Goal: Task Accomplishment & Management: Manage account settings

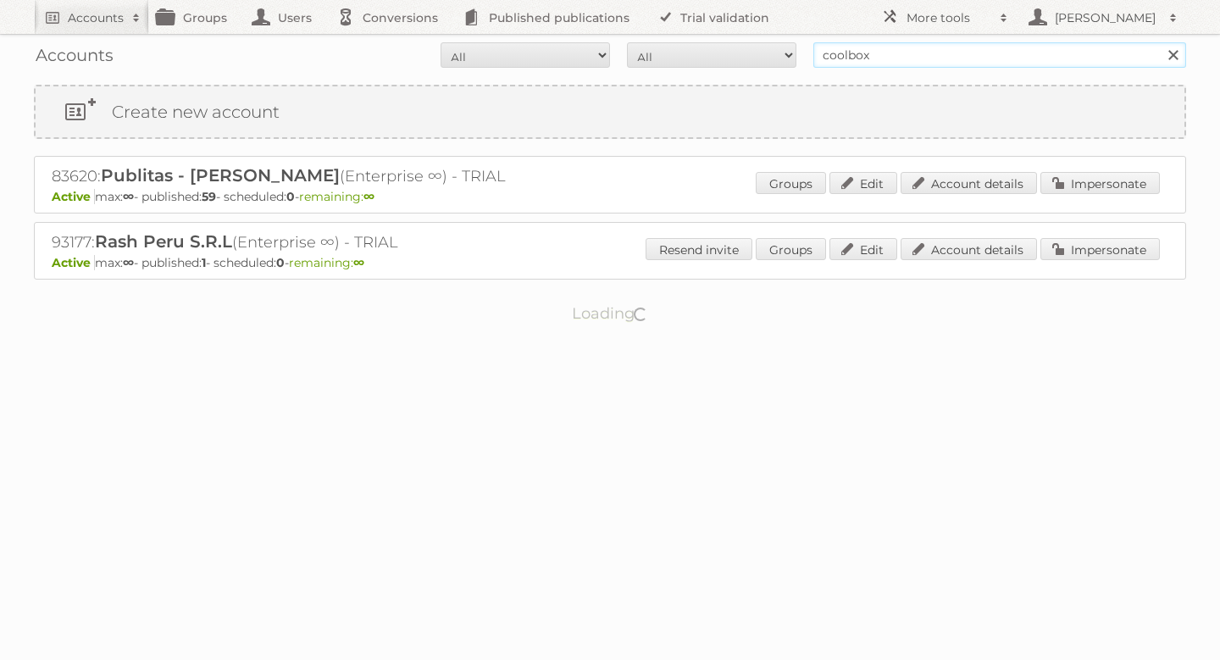
click at [884, 60] on input "coolbox" at bounding box center [1000, 54] width 373 height 25
type input "ahorro"
click at [1160, 42] on input "Search" at bounding box center [1172, 54] width 25 height 25
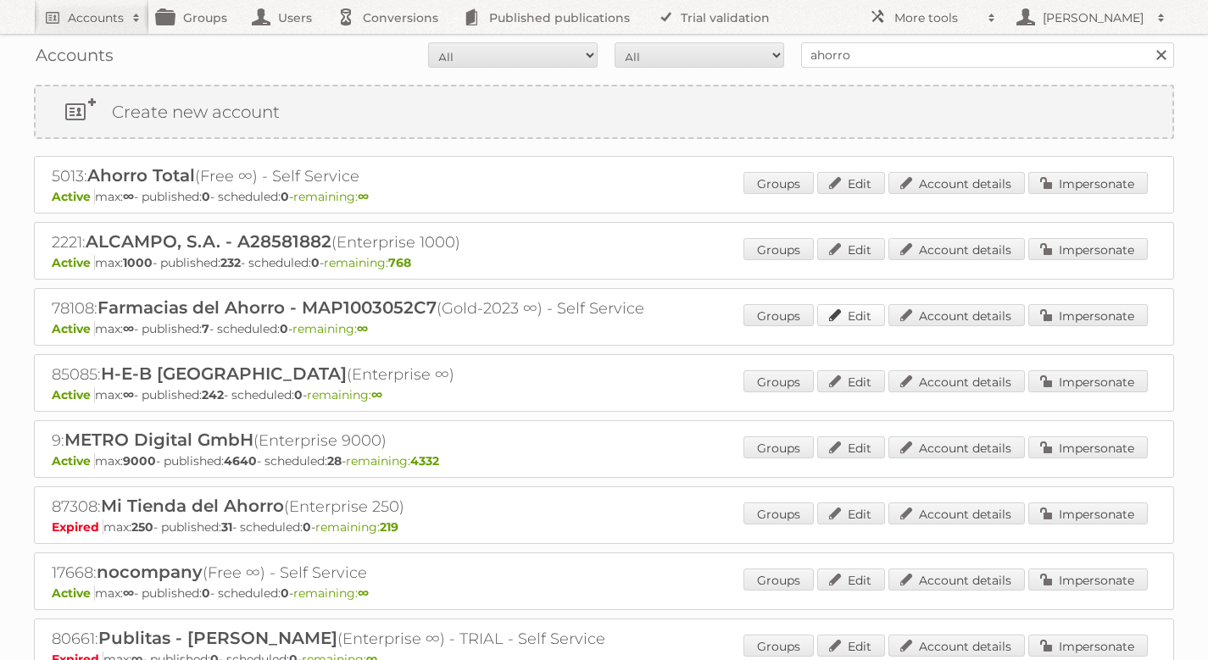
click at [858, 306] on link "Edit" at bounding box center [851, 315] width 68 height 22
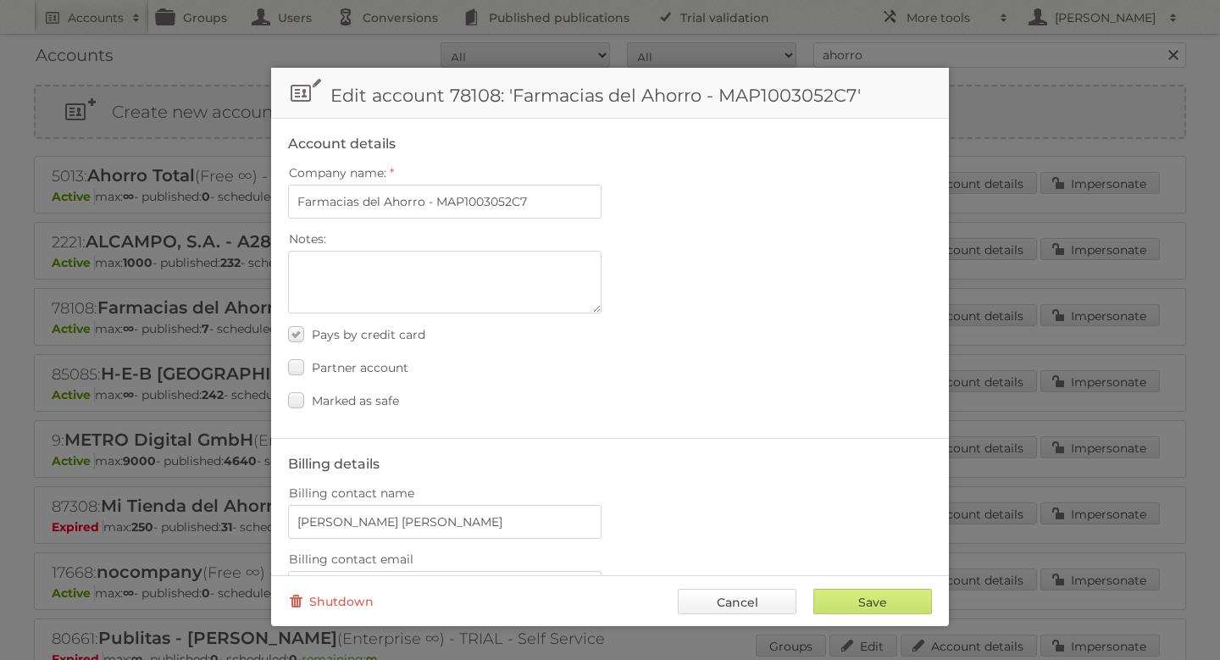
click at [755, 596] on link "Cancel" at bounding box center [737, 601] width 119 height 25
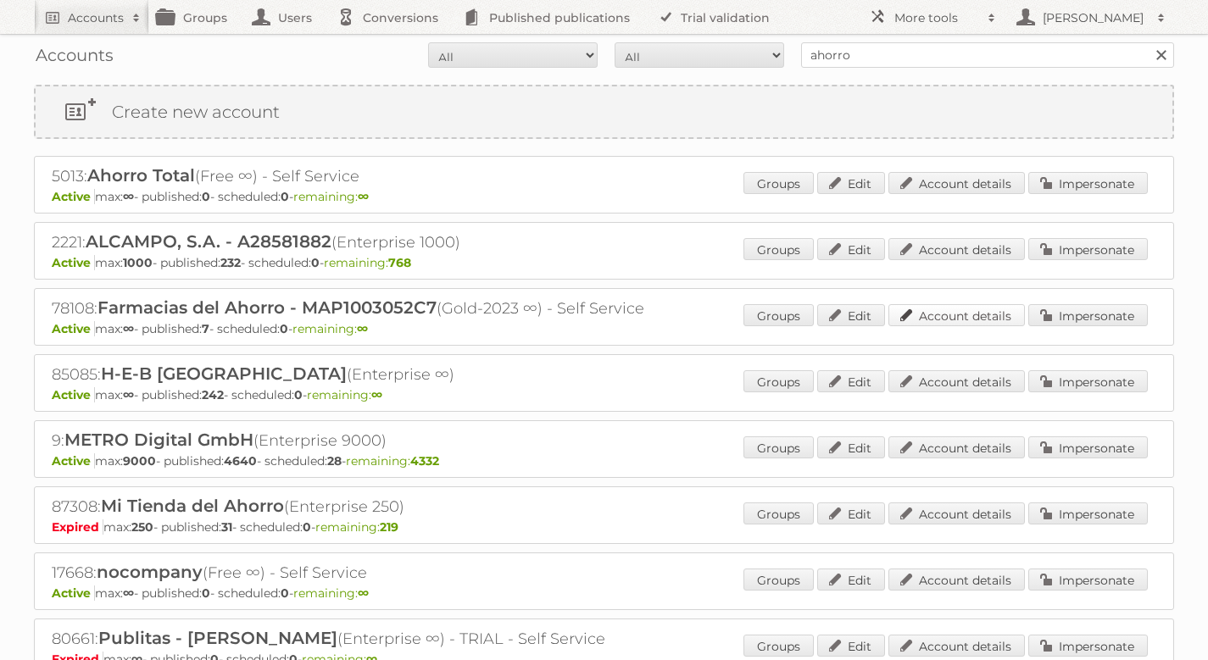
click at [987, 317] on link "Account details" at bounding box center [956, 315] width 136 height 22
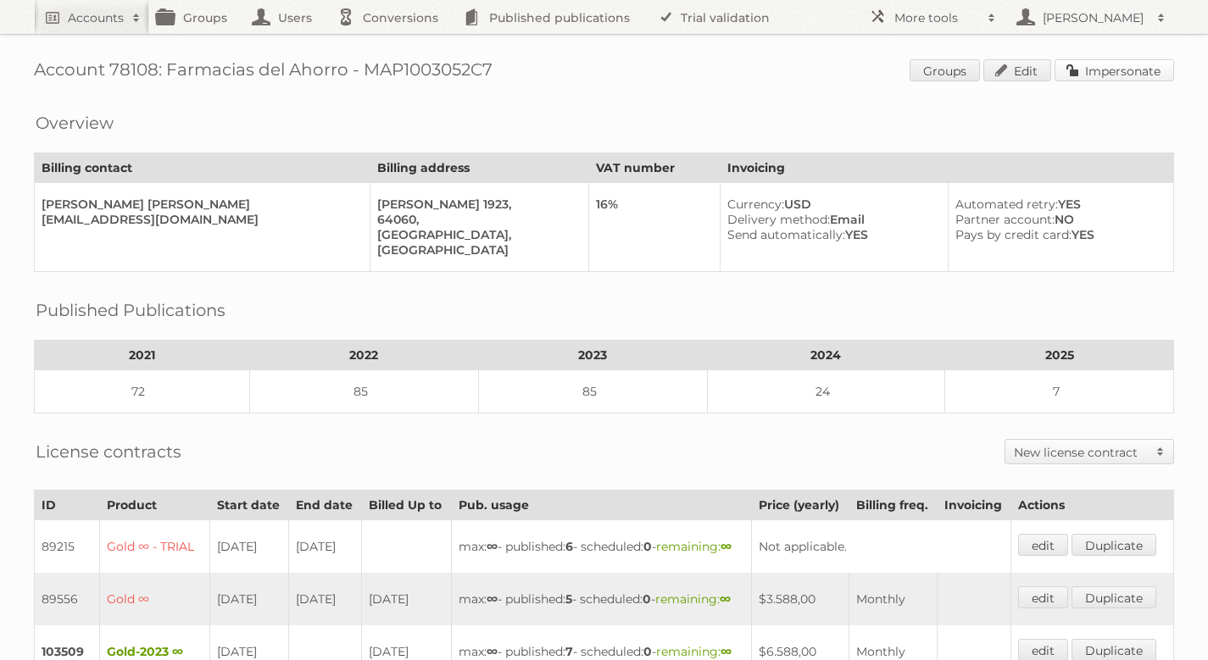
click at [1136, 65] on link "Impersonate" at bounding box center [1113, 70] width 119 height 22
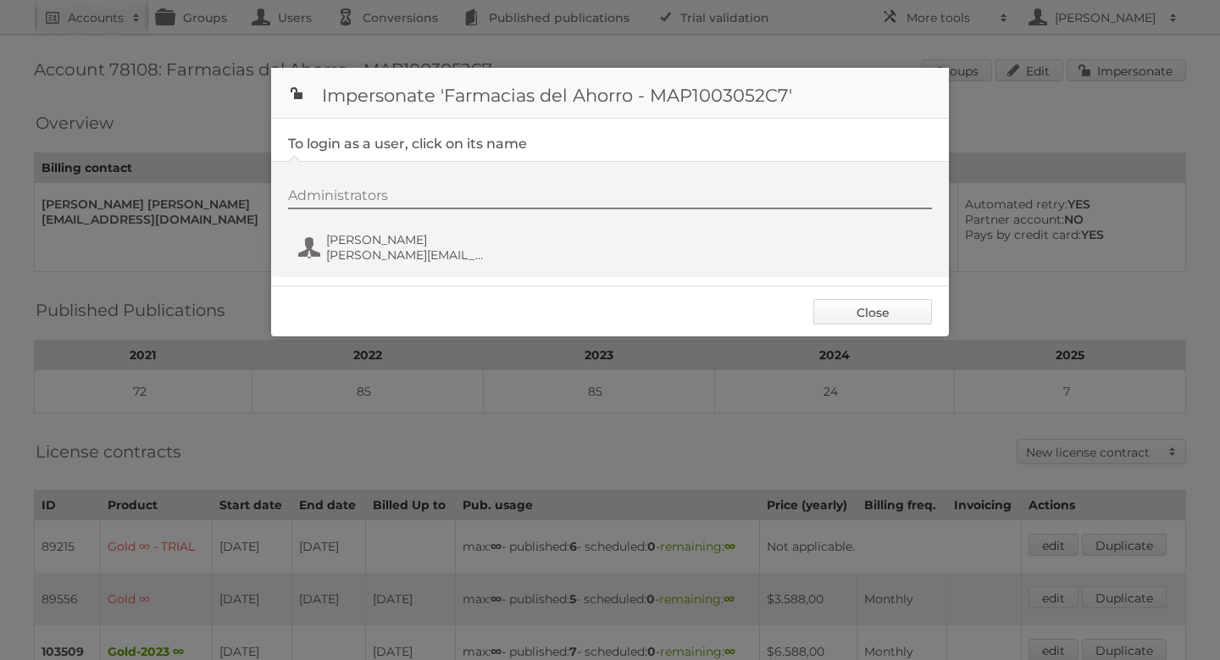
click at [841, 316] on link "Close" at bounding box center [873, 311] width 119 height 25
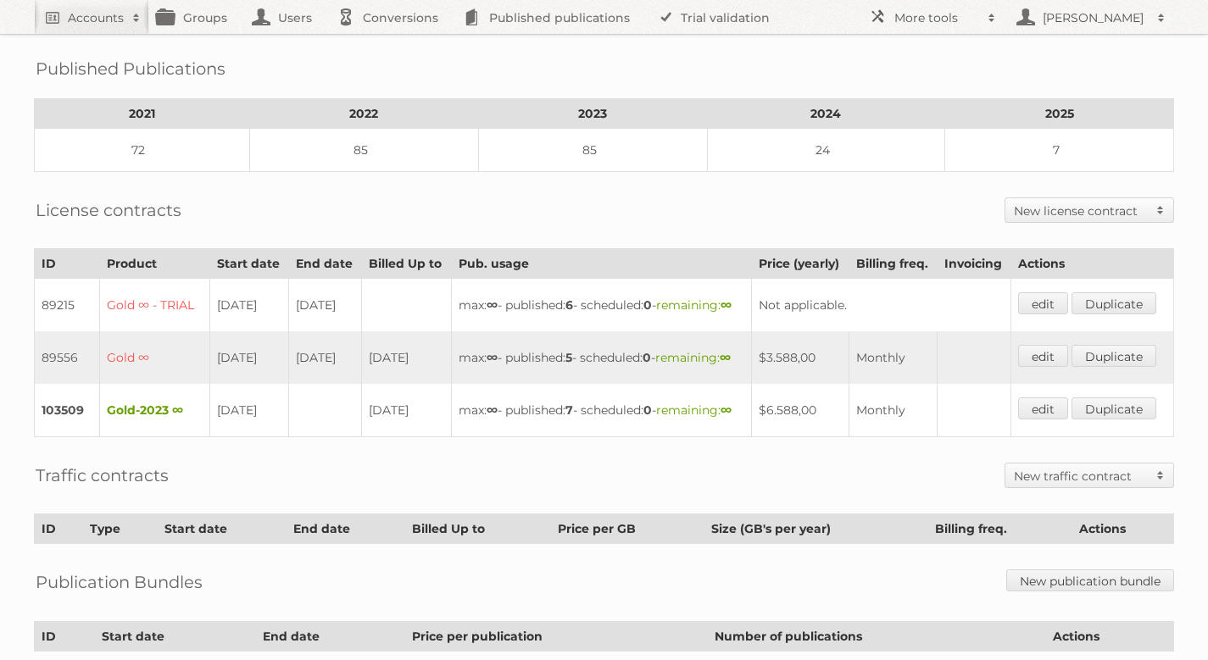
scroll to position [250, 0]
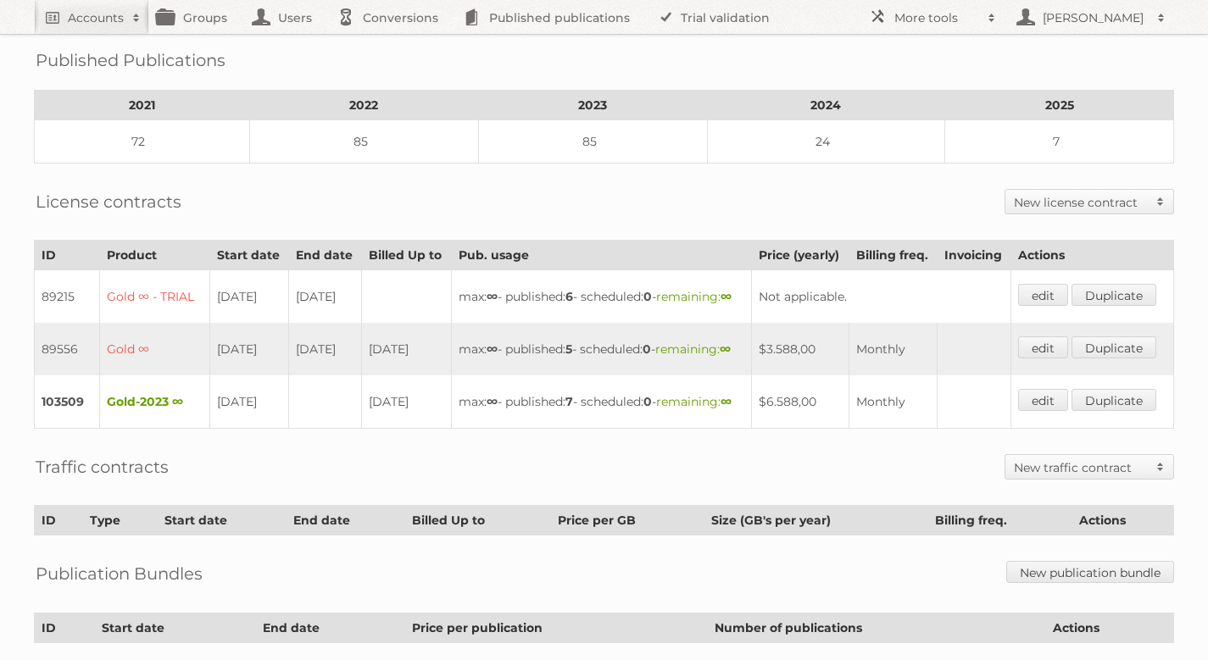
click at [17, 268] on div "Account 78108: Farmacias del Ahorro - MAP1003052C7 Groups Edit Impersonate Over…" at bounding box center [604, 266] width 1208 height 1032
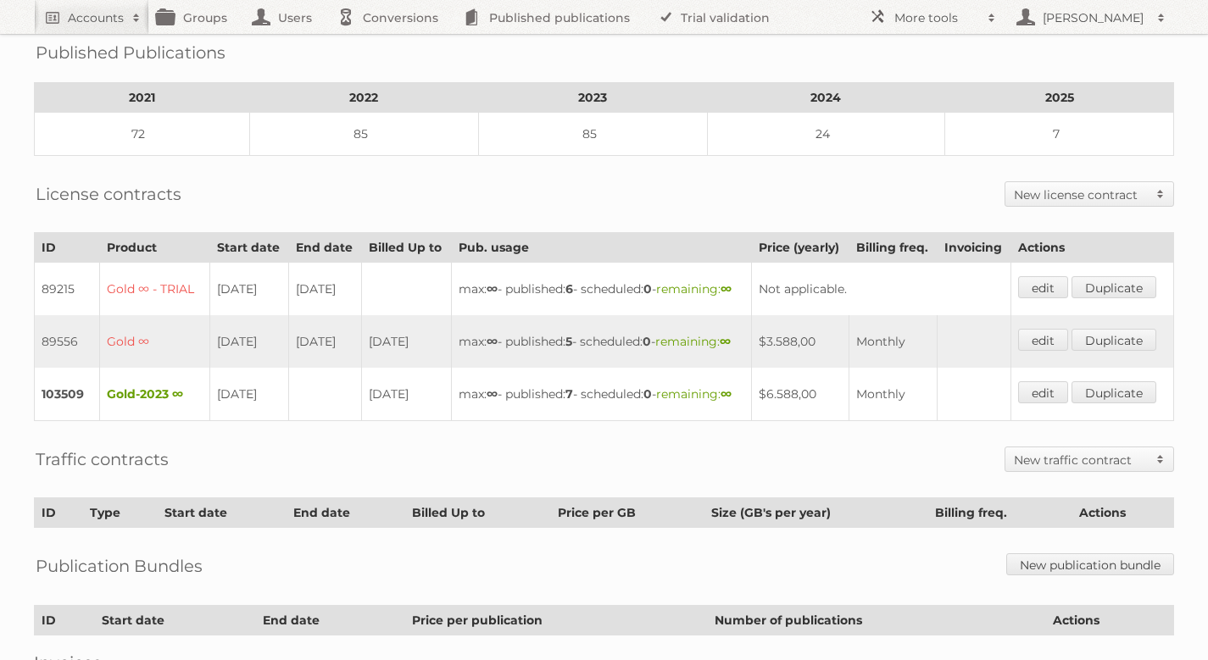
scroll to position [0, 0]
